Goal: Transaction & Acquisition: Purchase product/service

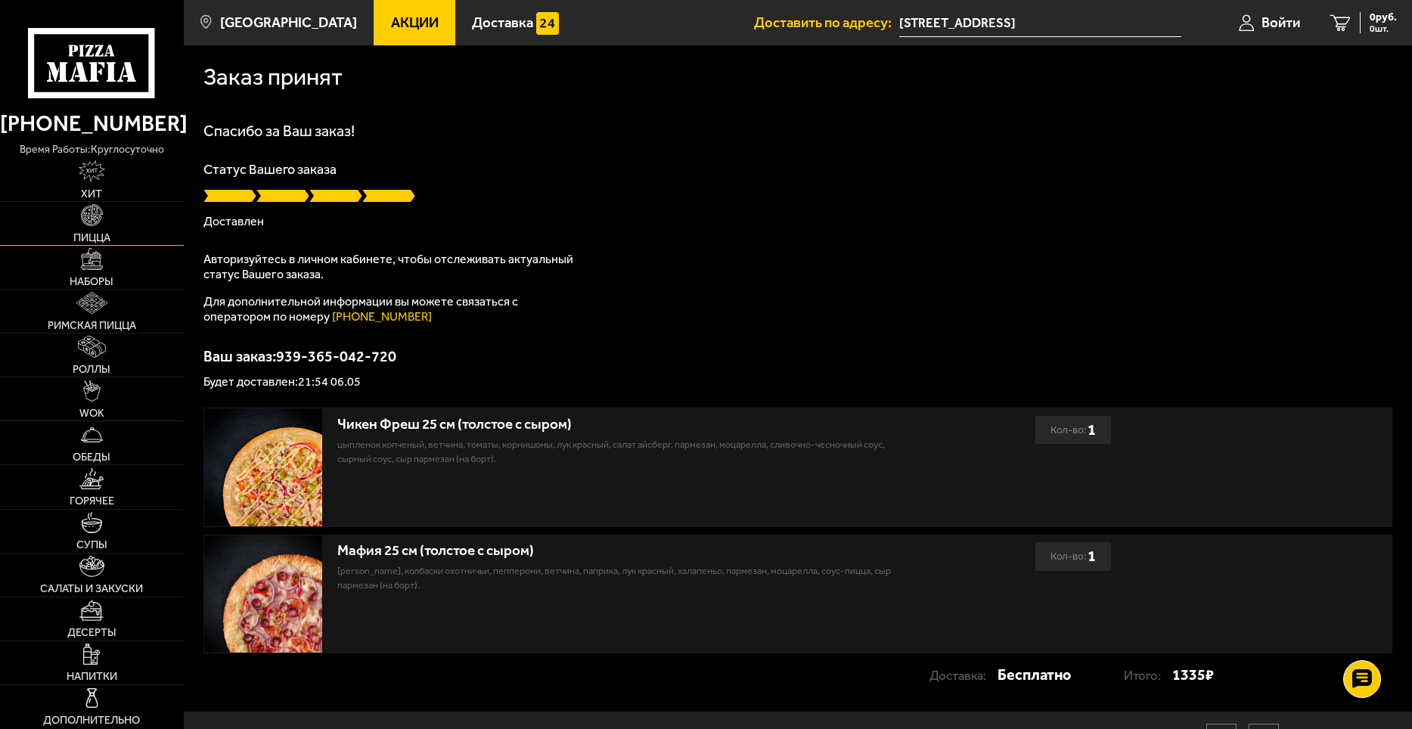
click at [79, 211] on link "Пицца" at bounding box center [92, 223] width 184 height 43
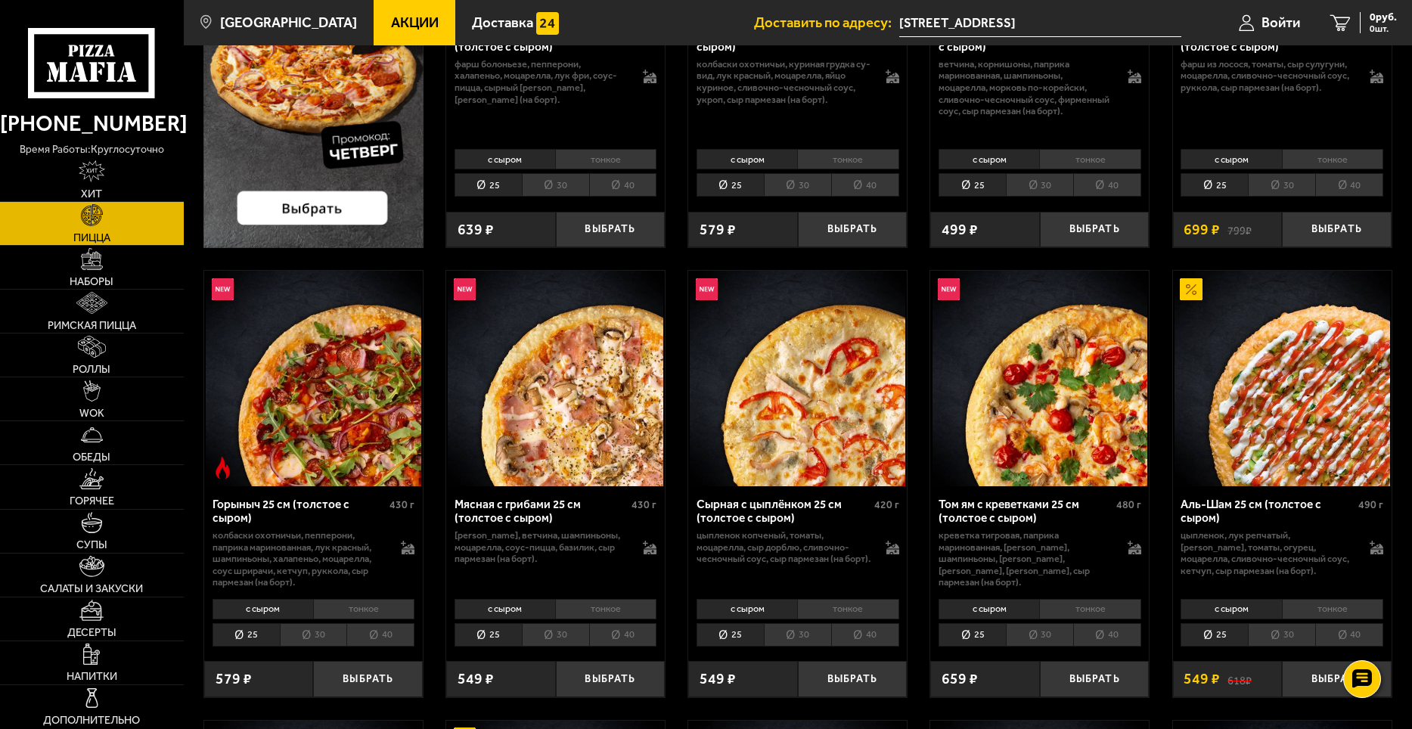
scroll to position [378, 0]
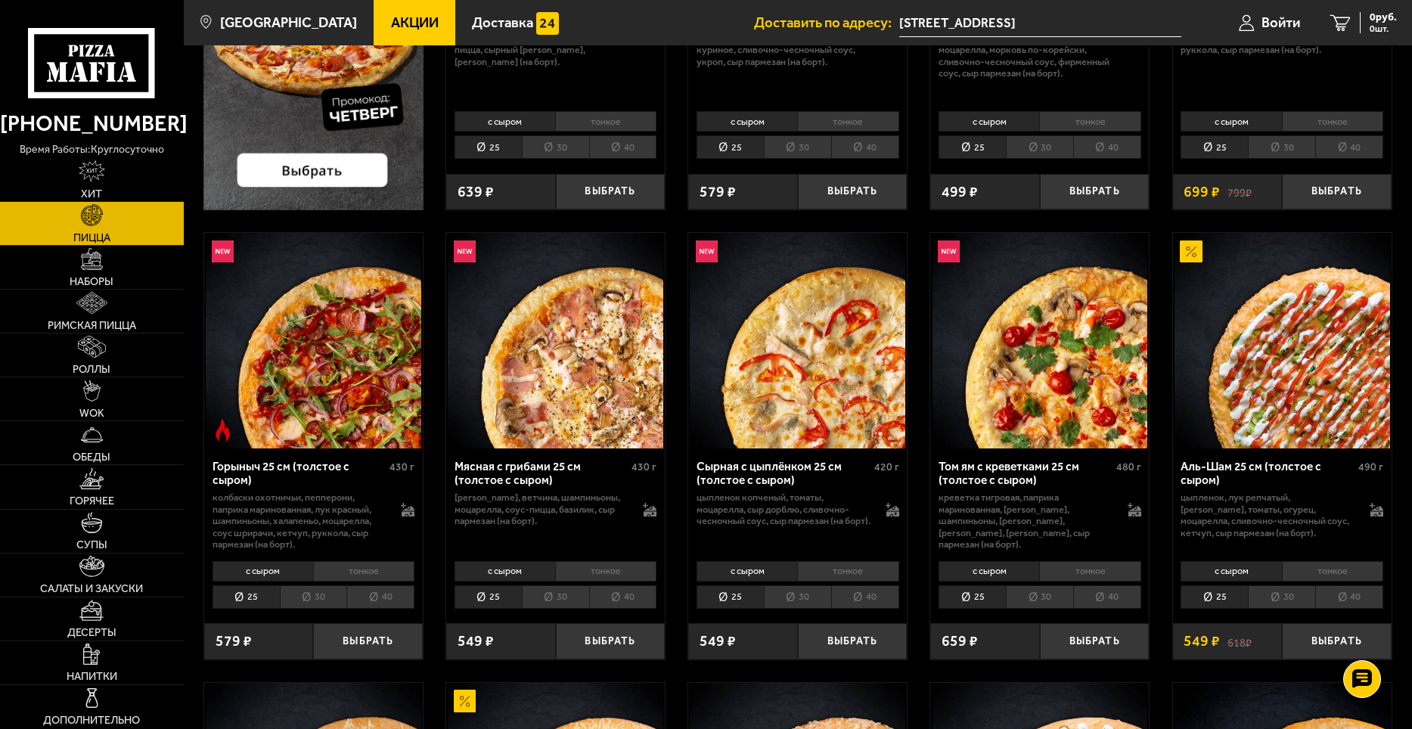
click at [327, 352] on img at bounding box center [314, 341] width 216 height 216
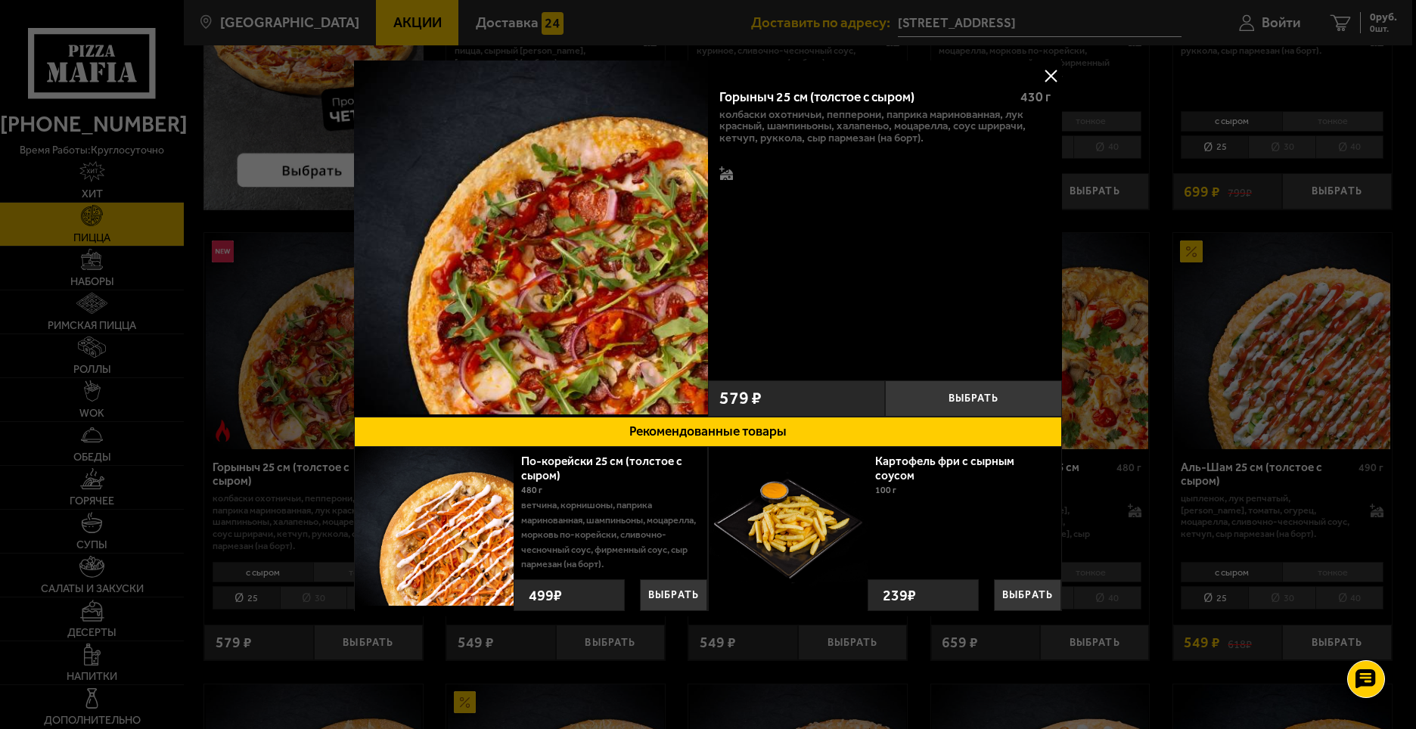
click at [1054, 82] on button at bounding box center [1050, 75] width 23 height 23
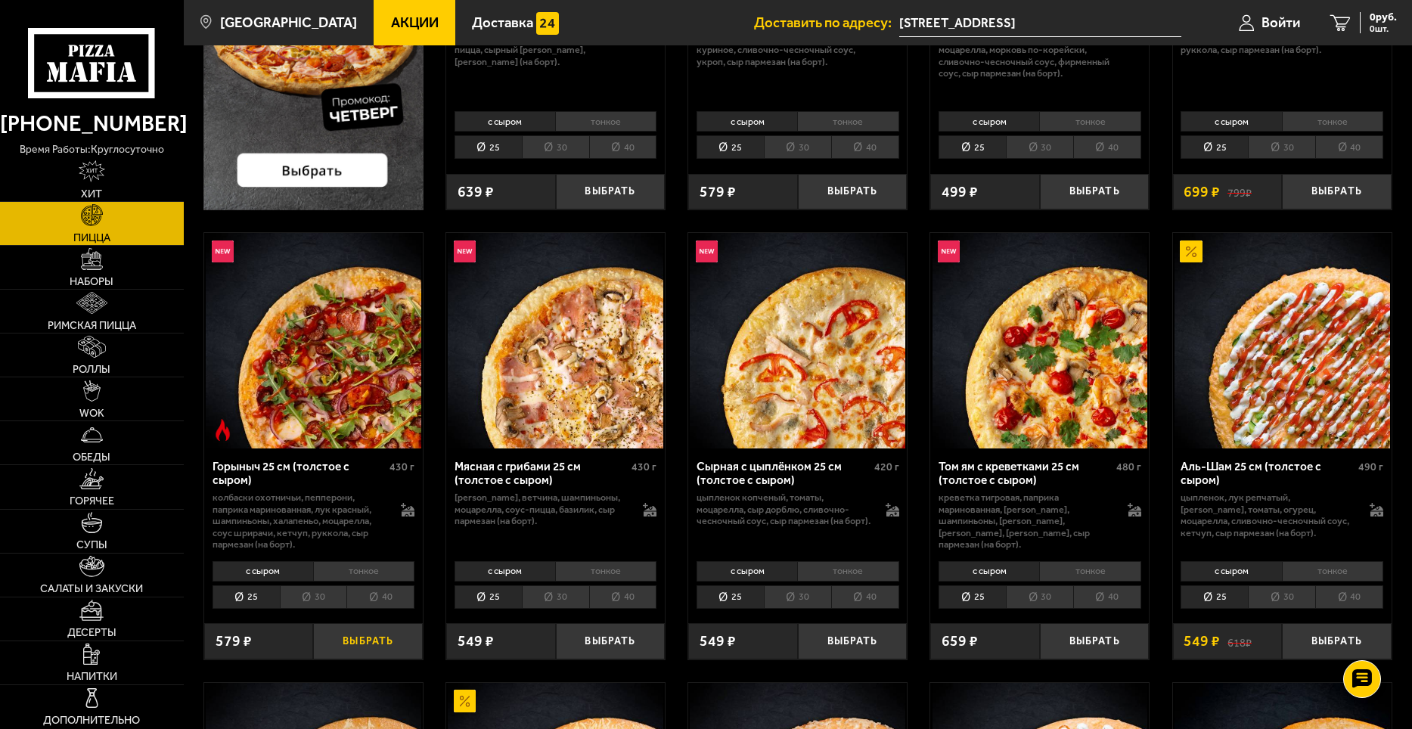
click at [371, 650] on button "Выбрать" at bounding box center [368, 641] width 110 height 36
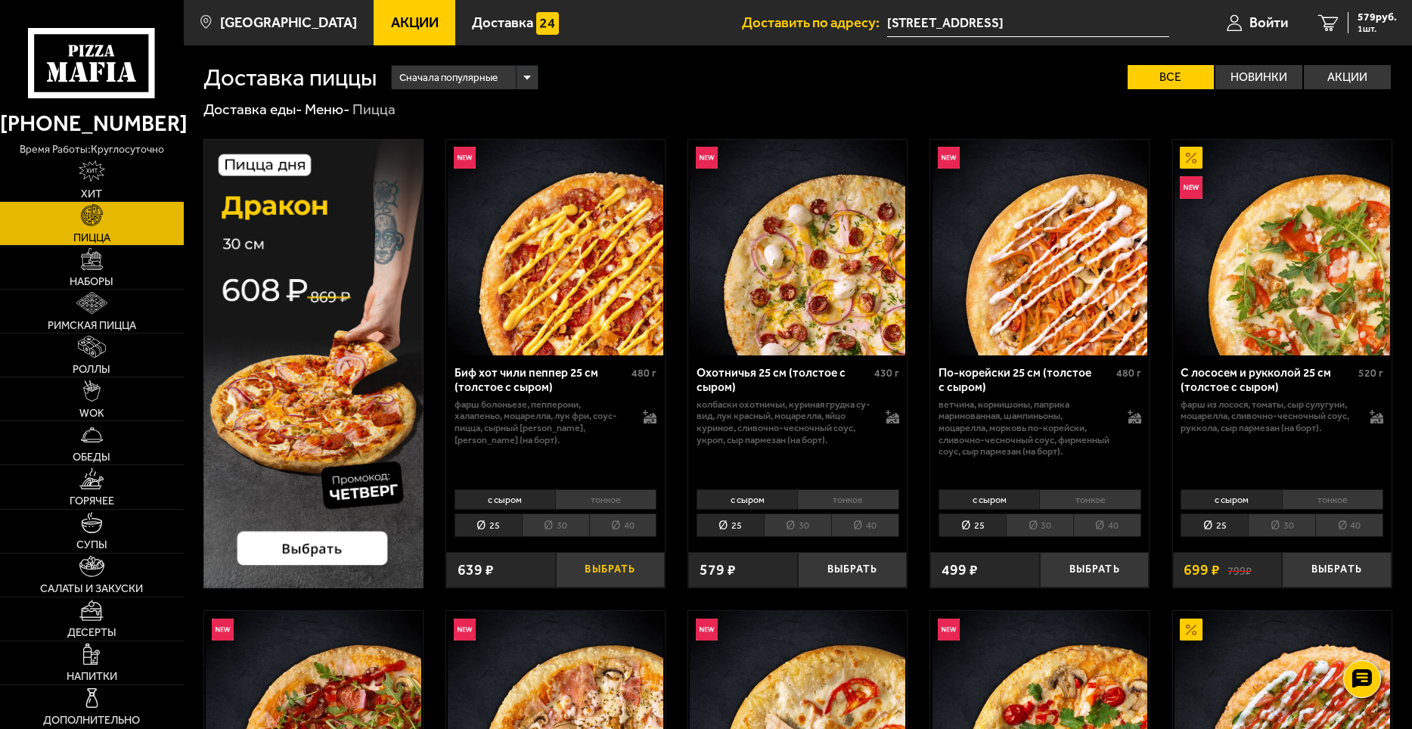
click at [631, 575] on button "Выбрать" at bounding box center [611, 570] width 110 height 36
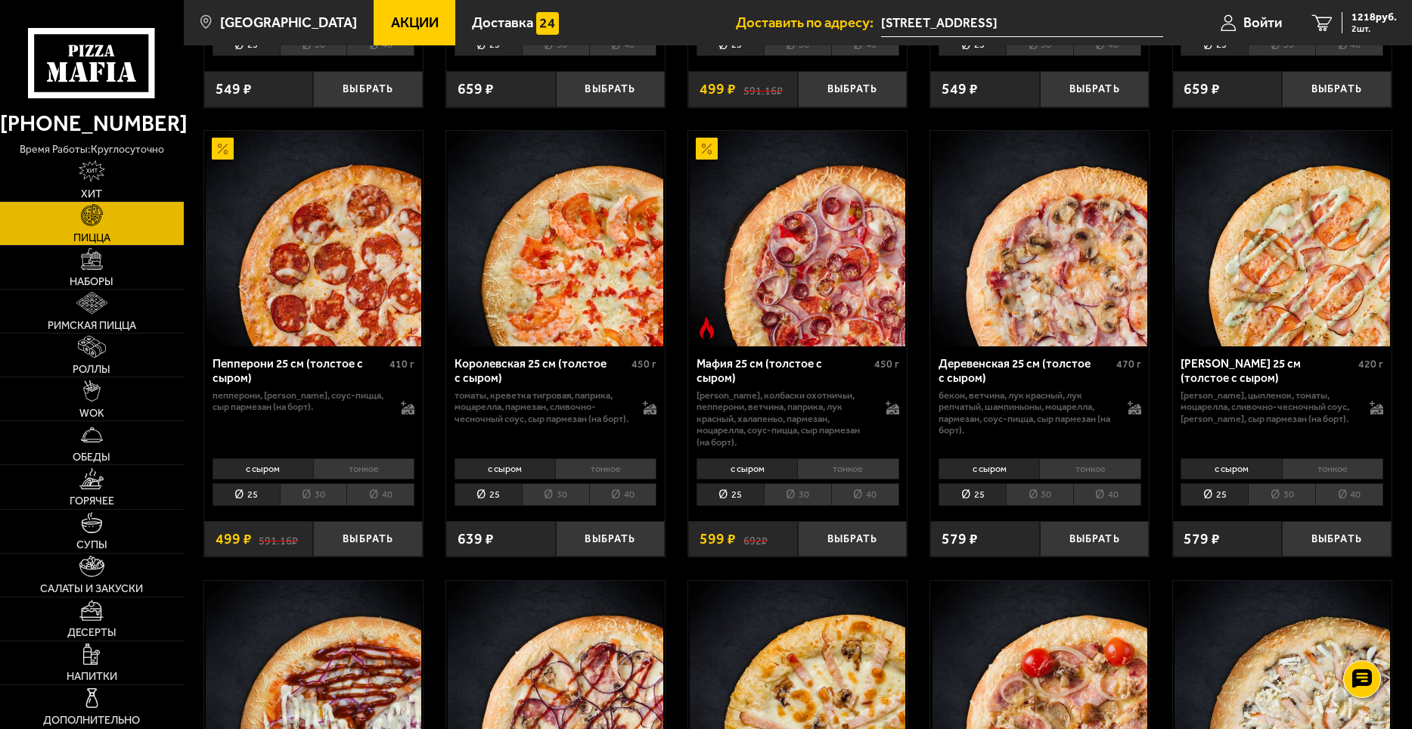
scroll to position [1891, 0]
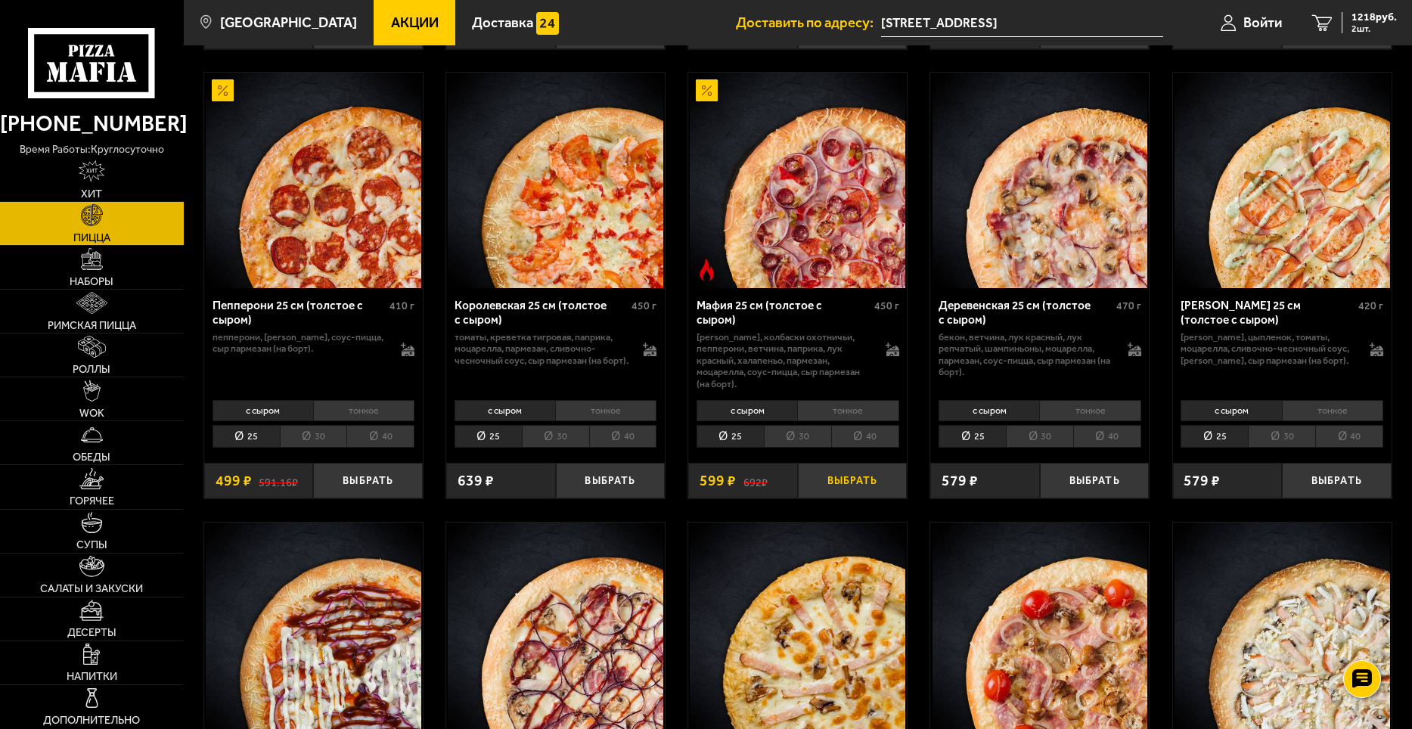
click at [869, 487] on button "Выбрать" at bounding box center [853, 481] width 110 height 36
click at [1369, 12] on span "1365 руб." at bounding box center [1373, 17] width 45 height 11
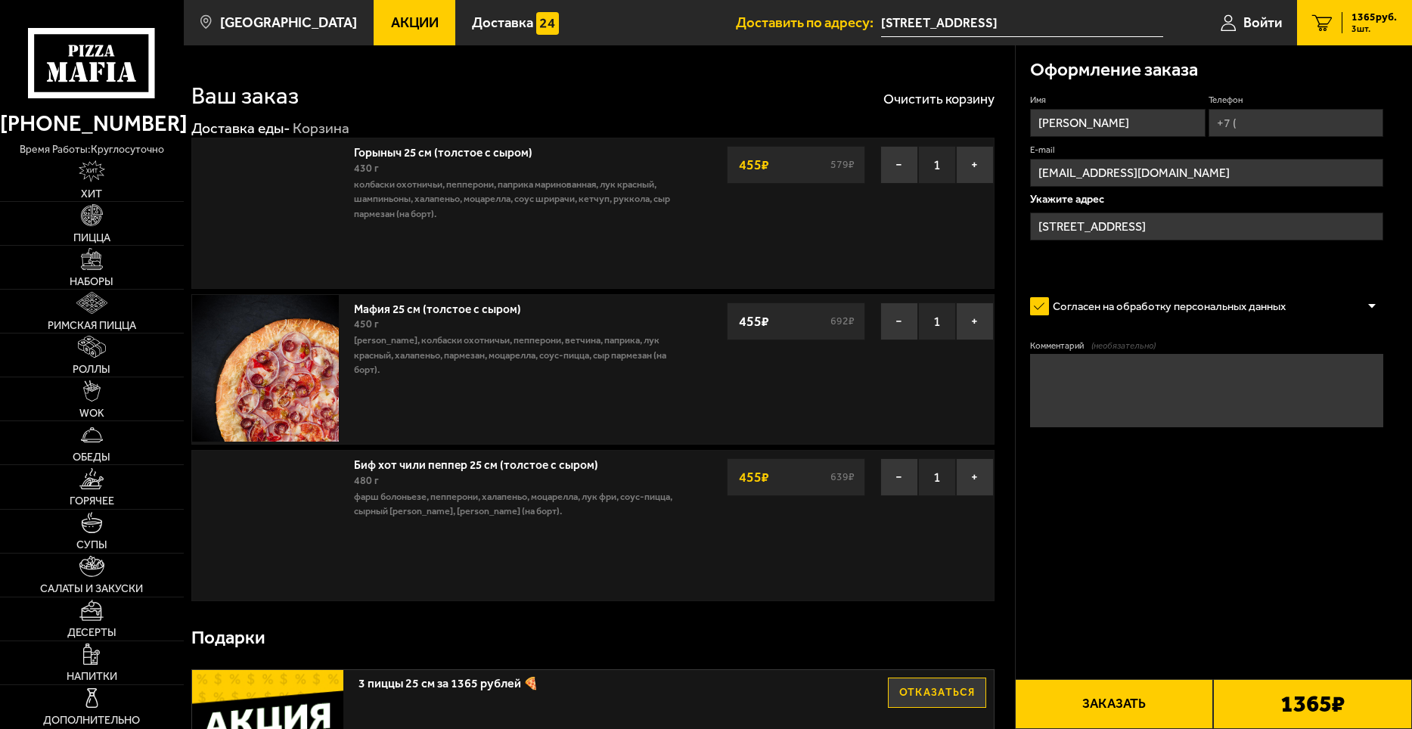
type input "Учительская улица, 5к2"
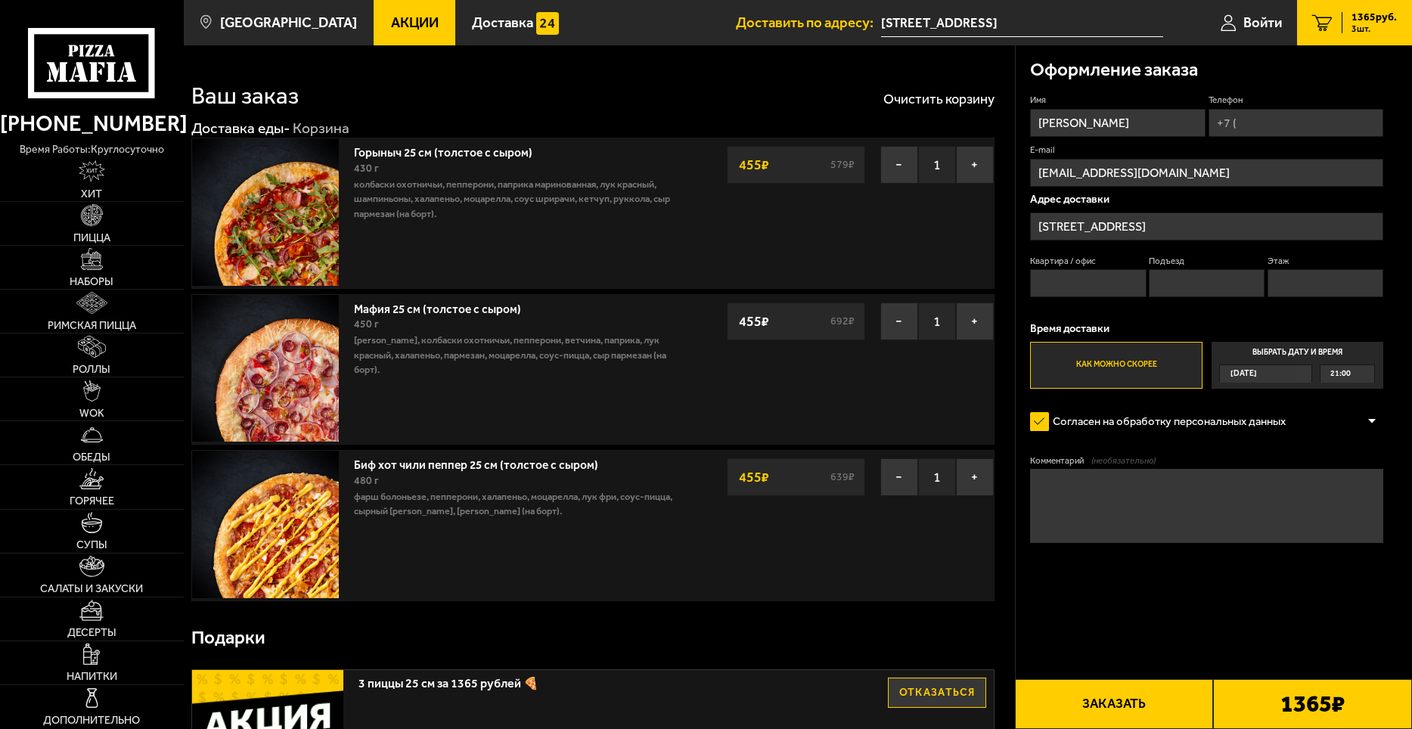
click at [1309, 119] on input "Телефон" at bounding box center [1295, 123] width 175 height 28
click at [1310, 119] on input "Телефон" at bounding box center [1295, 123] width 175 height 28
type input "+7 (904) 514-18-12"
type input "68"
type input "5"
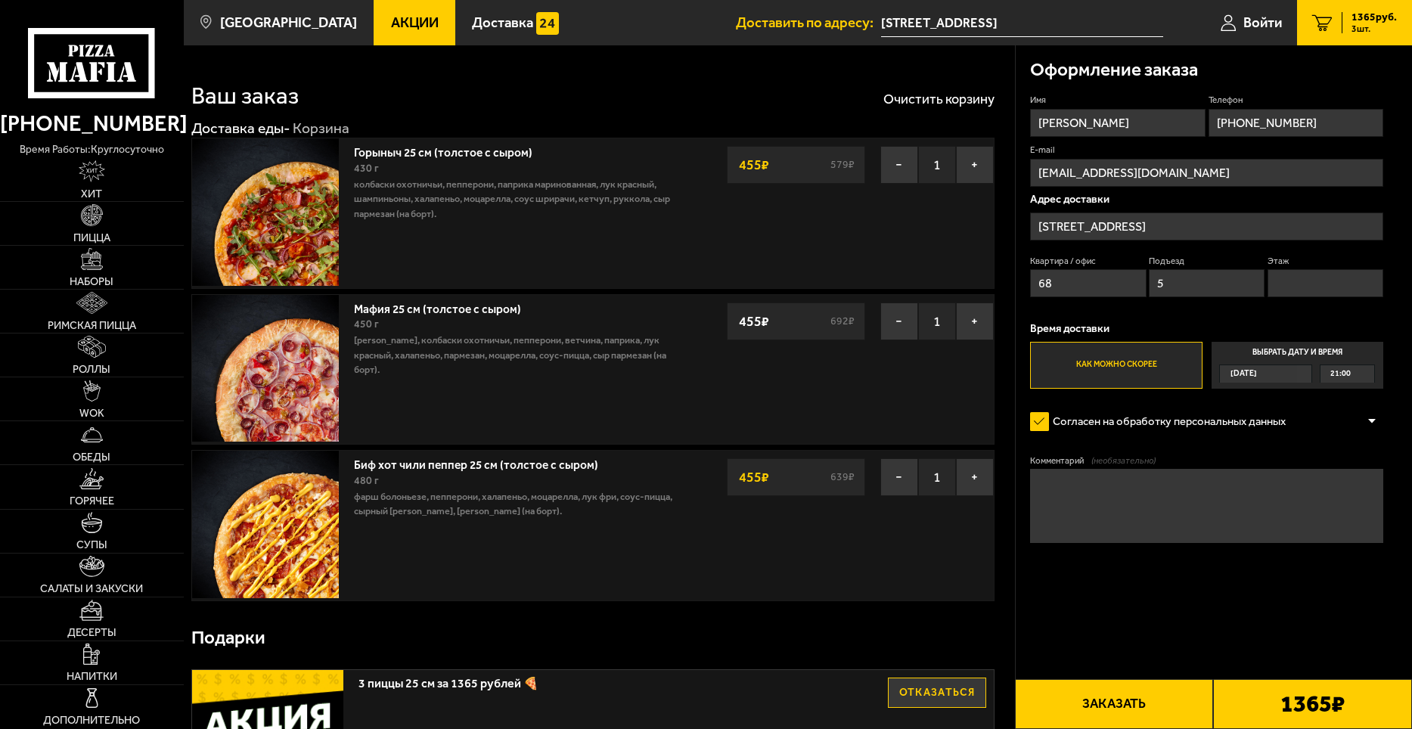
type input "3"
type input "+7 (904) 514-18-12"
click at [1140, 709] on button "Заказать" at bounding box center [1114, 704] width 199 height 50
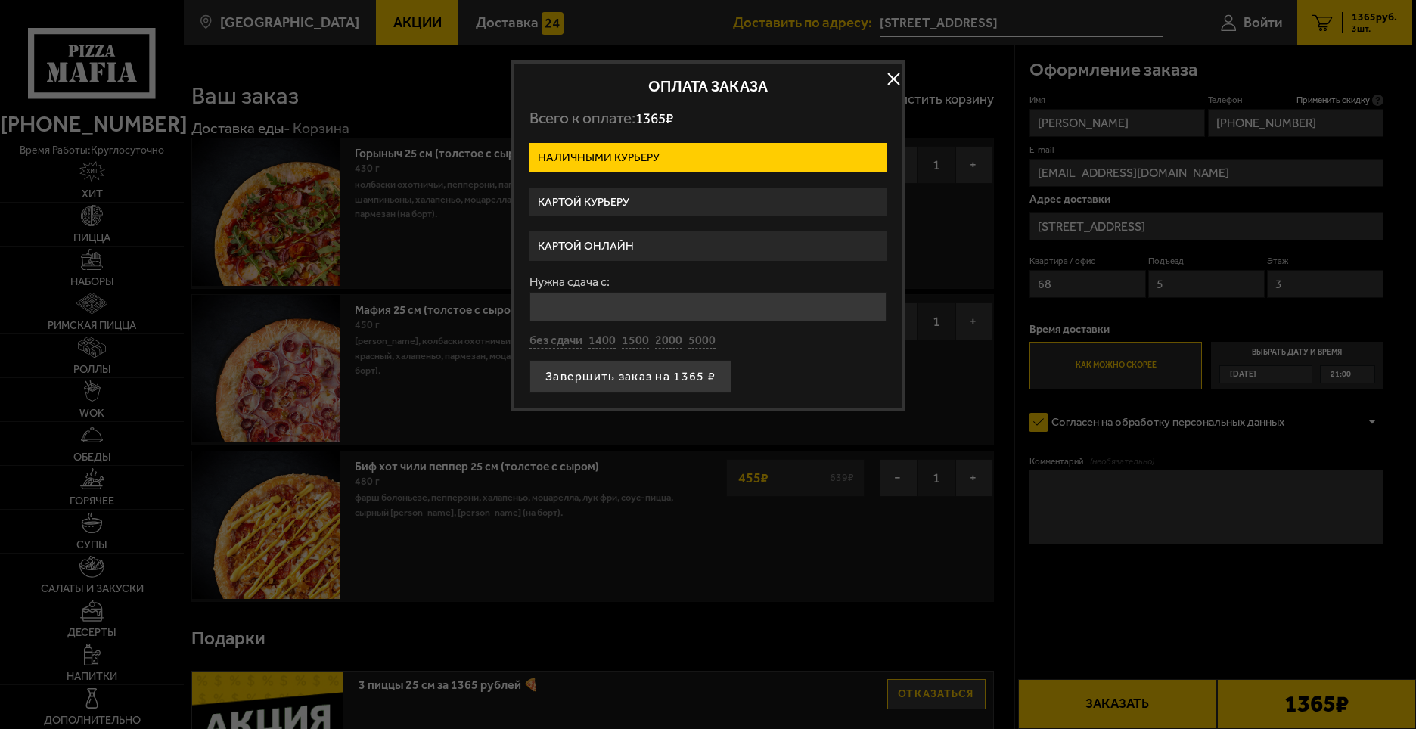
click at [669, 243] on label "Картой онлайн" at bounding box center [707, 245] width 357 height 29
click at [0, 0] on input "Картой онлайн" at bounding box center [0, 0] width 0 height 0
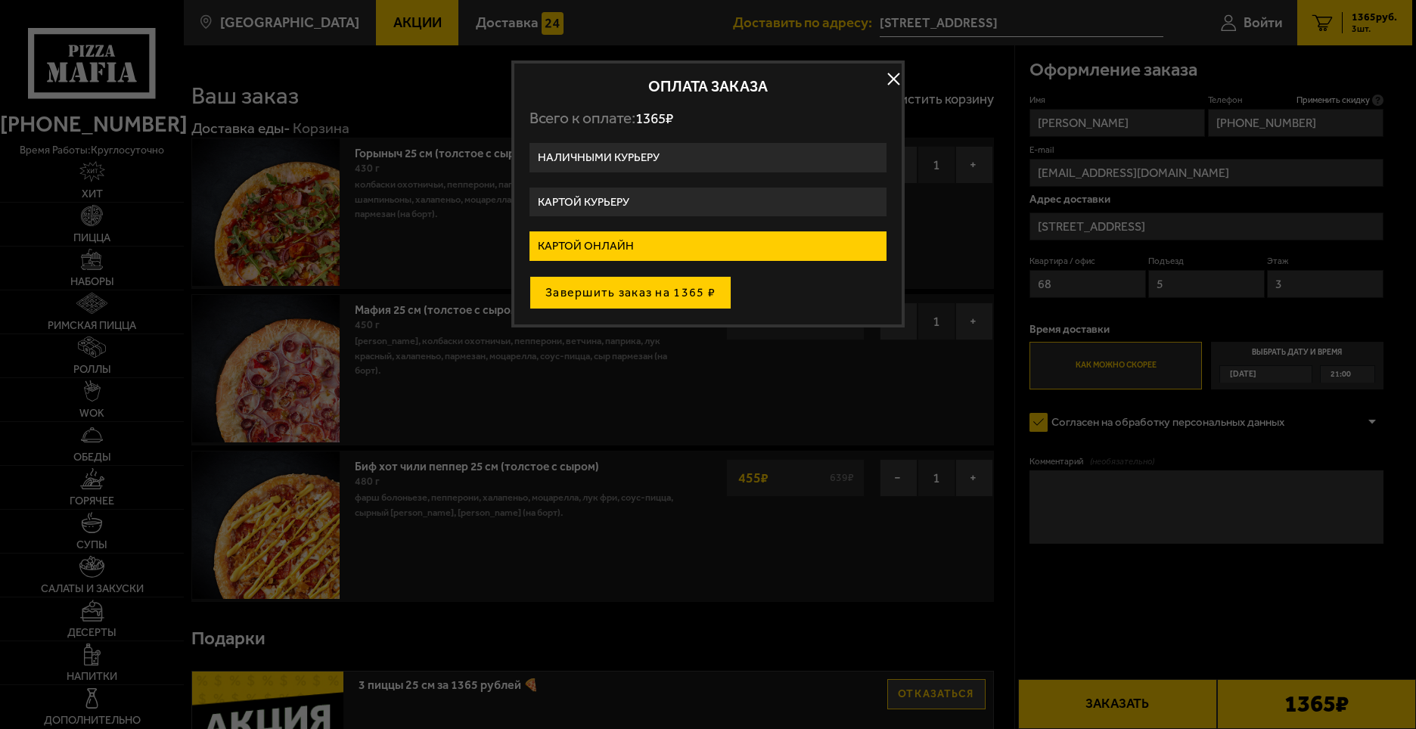
click at [653, 294] on button "Завершить заказ на 1365 ₽" at bounding box center [630, 292] width 202 height 33
